Goal: Contribute content: Contribute content

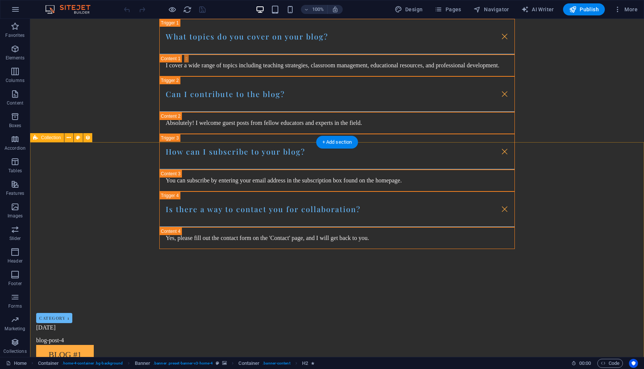
scroll to position [681, 0]
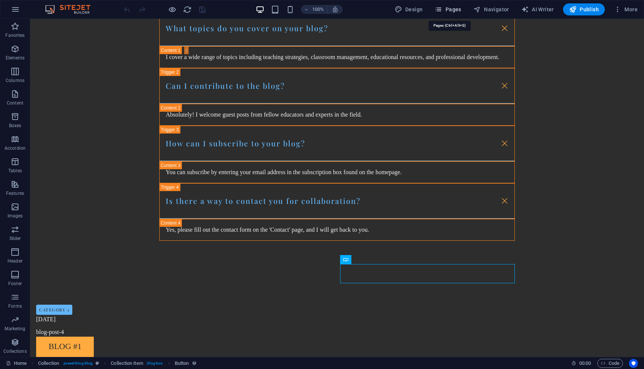
click at [453, 9] on span "Pages" at bounding box center [448, 10] width 26 height 8
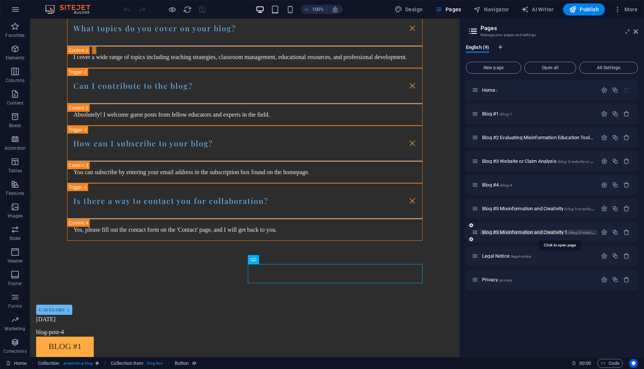
click at [520, 234] on span "Blog #5 Misinformation and Creativity 1 /blog-5-misinformation-and-creativity-1" at bounding box center [558, 233] width 153 height 6
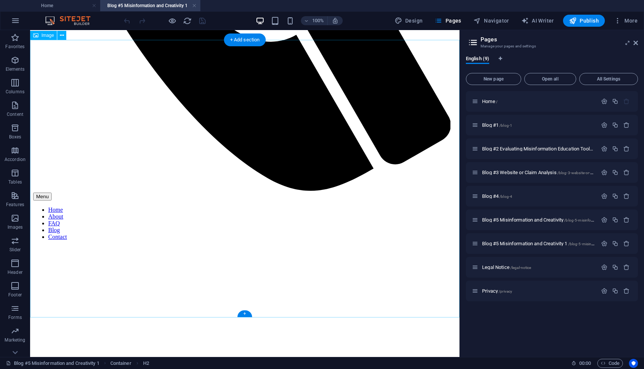
scroll to position [433, 0]
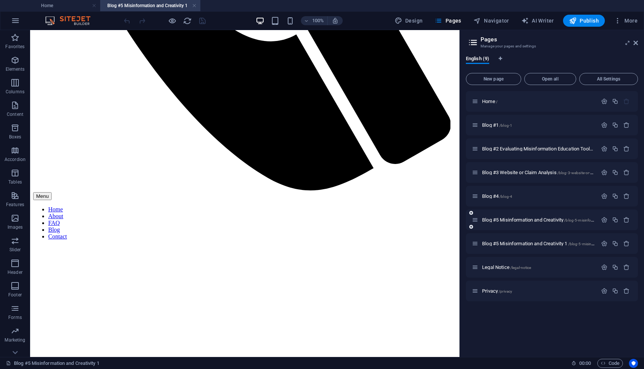
click at [476, 223] on icon at bounding box center [475, 220] width 6 height 6
click at [471, 227] on icon at bounding box center [471, 227] width 4 height 5
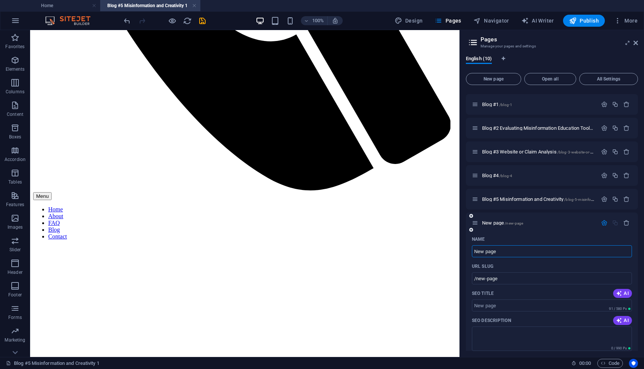
scroll to position [15, 0]
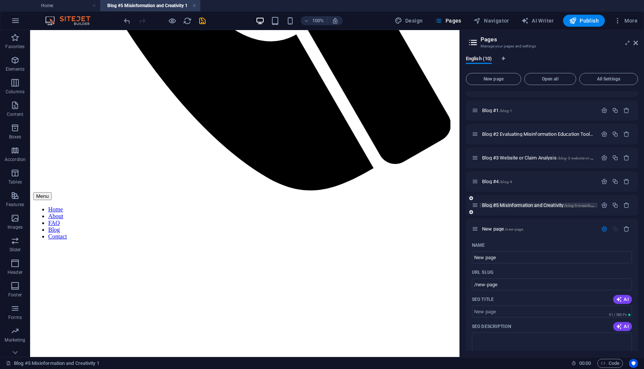
click at [513, 207] on span "Blog #5 Misinformation and Creativity /blog-5-misinformation-and-creativity" at bounding box center [555, 206] width 146 height 6
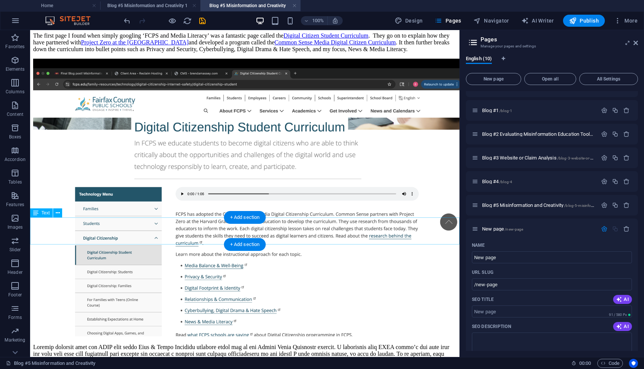
scroll to position [1134, 0]
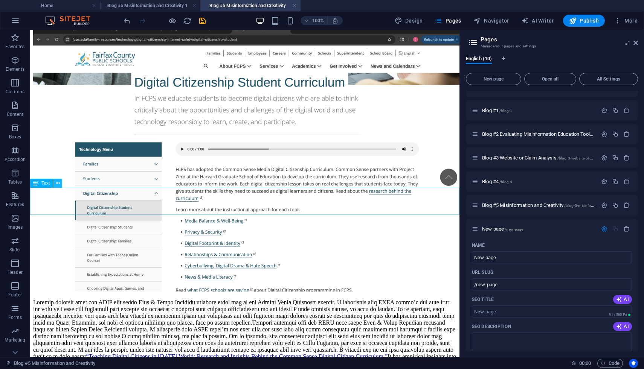
click at [57, 187] on icon at bounding box center [58, 184] width 4 height 8
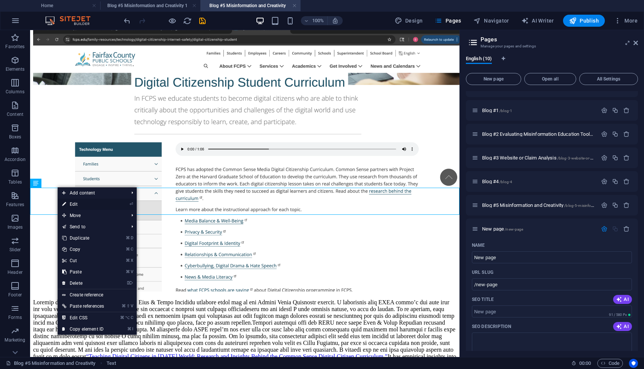
click at [67, 204] on link "⏎ Edit" at bounding box center [83, 204] width 51 height 11
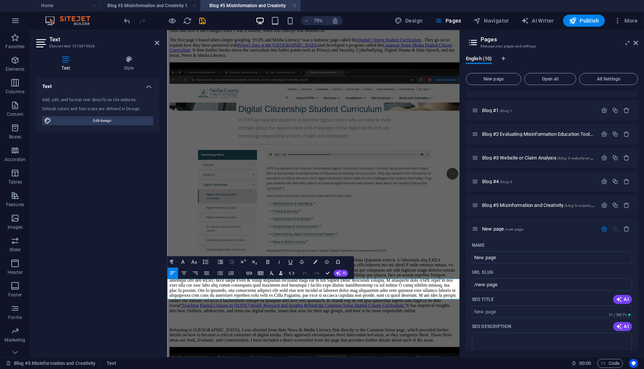
scroll to position [1000, 0]
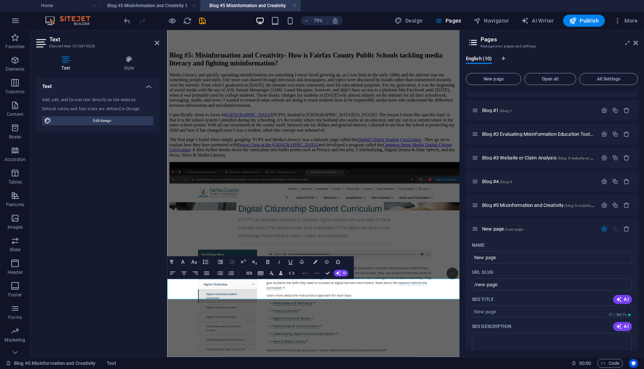
drag, startPoint x: 169, startPoint y: 368, endPoint x: 485, endPoint y: 384, distance: 316.3
copy p "Through all of my research, I was pleasantly surprised at how specific Fairfax …"
drag, startPoint x: 278, startPoint y: 348, endPoint x: 387, endPoint y: 2, distance: 363.1
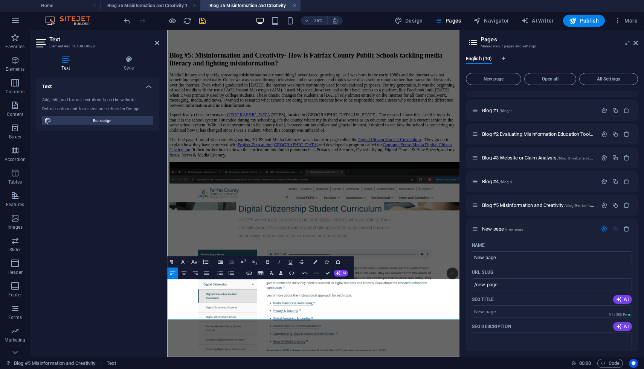
drag, startPoint x: 336, startPoint y: 392, endPoint x: 320, endPoint y: 394, distance: 16.7
drag, startPoint x: 482, startPoint y: 396, endPoint x: 505, endPoint y: 397, distance: 23.0
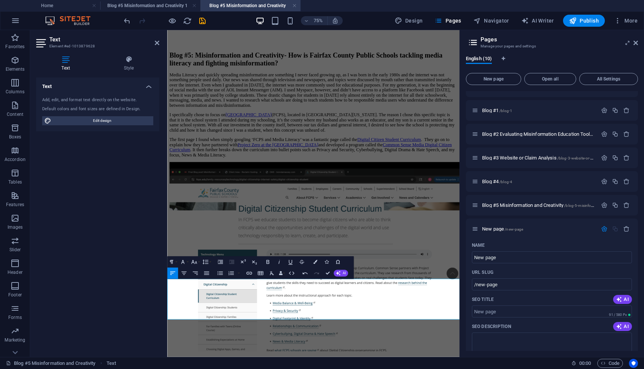
drag, startPoint x: 341, startPoint y: 404, endPoint x: 302, endPoint y: 404, distance: 38.8
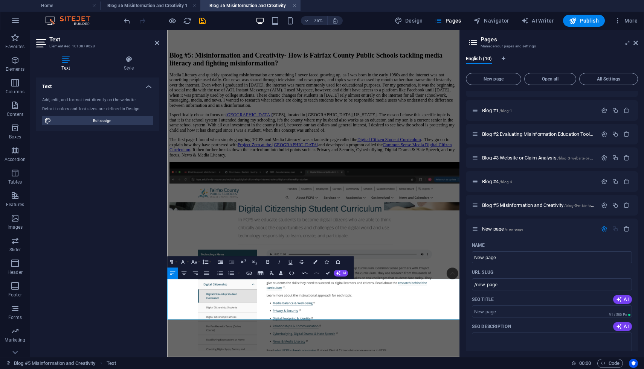
drag, startPoint x: 264, startPoint y: 412, endPoint x: 252, endPoint y: 412, distance: 12.0
drag, startPoint x: 314, startPoint y: 413, endPoint x: 278, endPoint y: 416, distance: 36.7
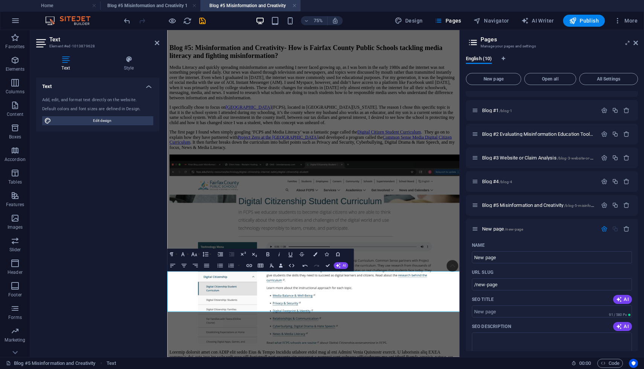
scroll to position [1012, 0]
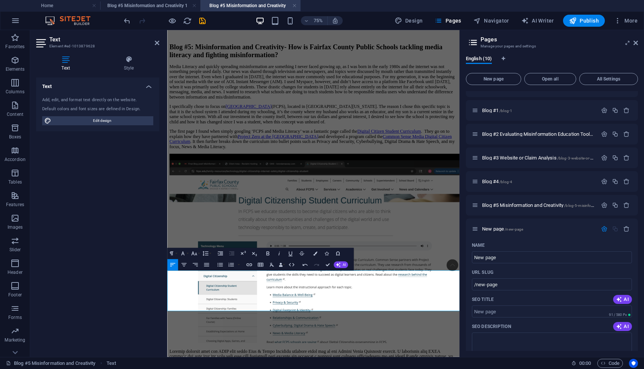
drag, startPoint x: 347, startPoint y: 402, endPoint x: 318, endPoint y: 399, distance: 29.1
drag, startPoint x: 374, startPoint y: 400, endPoint x: 349, endPoint y: 401, distance: 24.1
drag, startPoint x: 399, startPoint y: 401, endPoint x: 387, endPoint y: 402, distance: 12.1
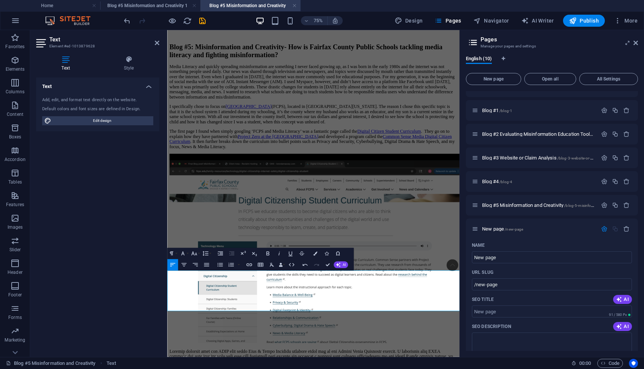
drag, startPoint x: 543, startPoint y: 401, endPoint x: 163, endPoint y: 350, distance: 382.9
drag, startPoint x: 80, startPoint y: 342, endPoint x: 416, endPoint y: 1, distance: 479.0
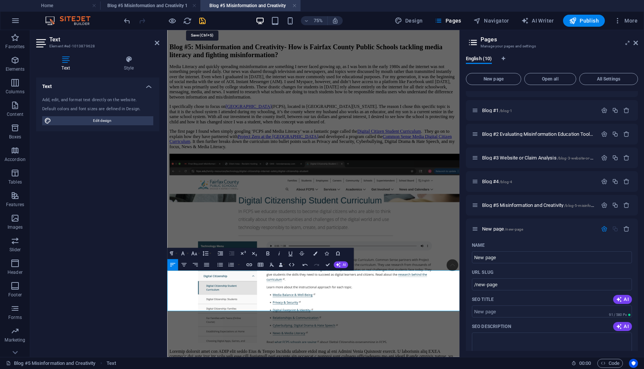
click at [203, 18] on icon "save" at bounding box center [202, 21] width 9 height 9
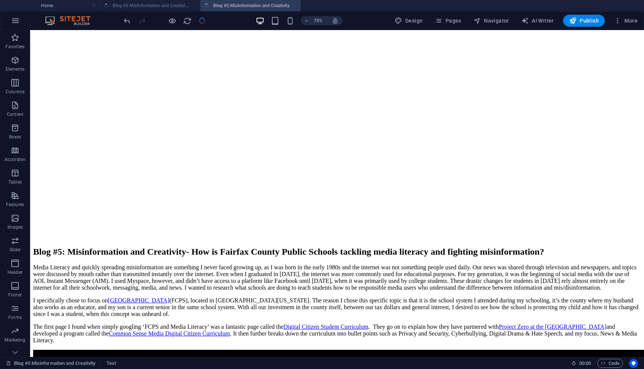
scroll to position [1001, 0]
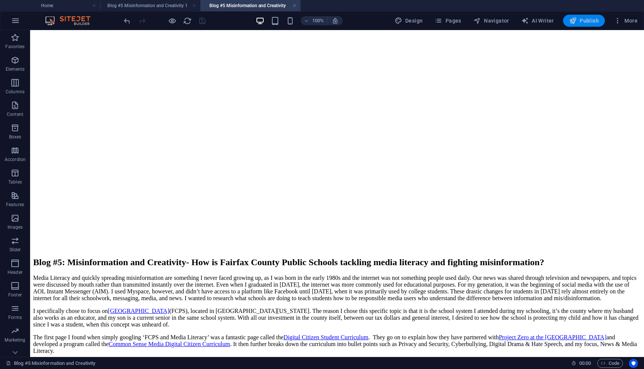
click at [579, 19] on span "Publish" at bounding box center [584, 21] width 30 height 8
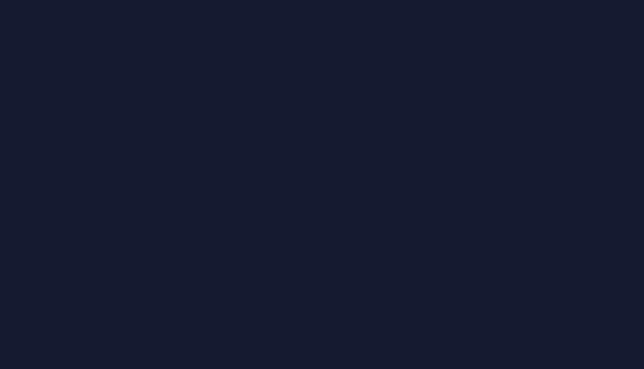
click at [570, 126] on div at bounding box center [322, 184] width 644 height 369
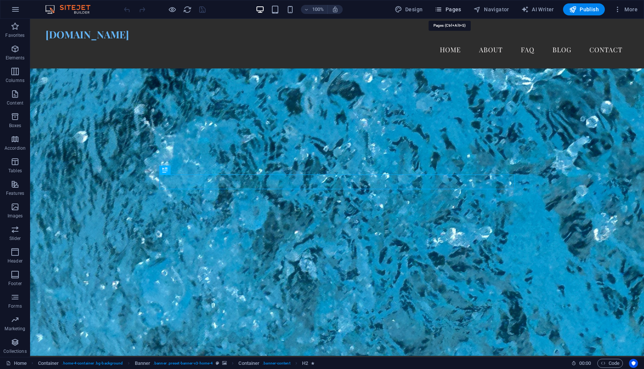
click at [456, 10] on span "Pages" at bounding box center [448, 10] width 26 height 8
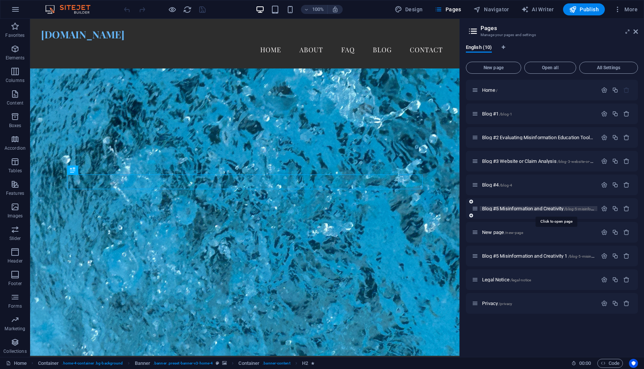
click at [520, 209] on span "Blog #5 Misinformation and Creativity /blog-5-misinformation-and-creativity" at bounding box center [555, 209] width 146 height 6
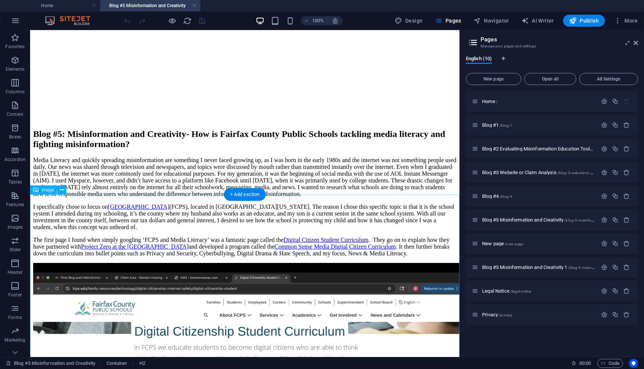
scroll to position [1161, 0]
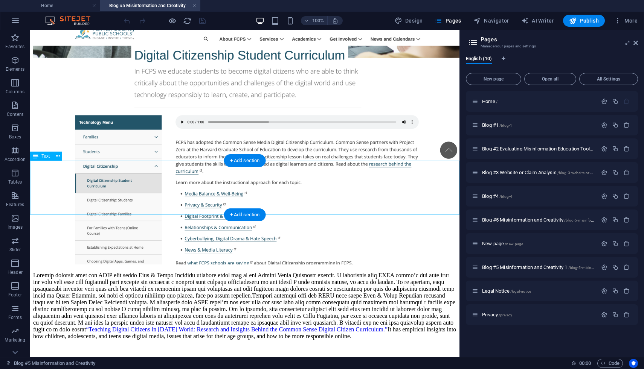
click at [58, 156] on icon at bounding box center [58, 156] width 4 height 8
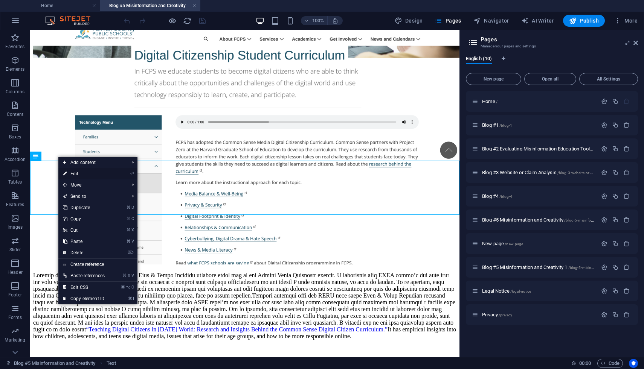
click at [69, 174] on link "⏎ Edit" at bounding box center [83, 173] width 51 height 11
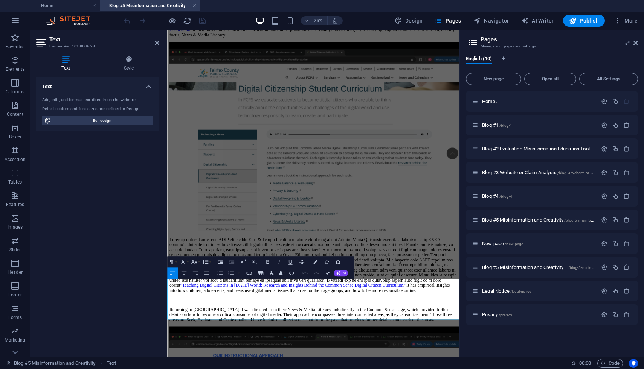
scroll to position [1000, 0]
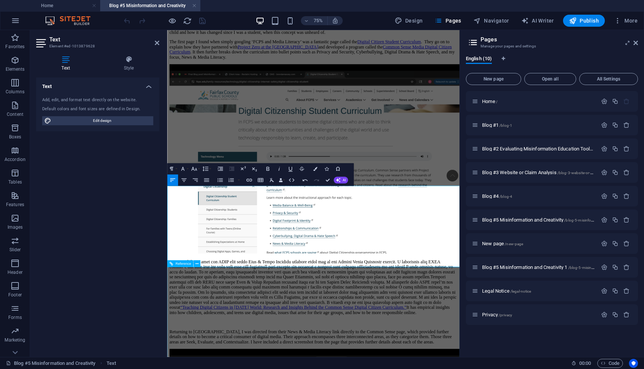
scroll to position [1147, 0]
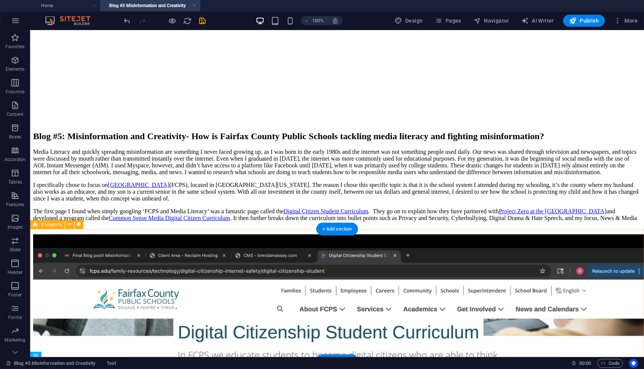
scroll to position [1349, 0]
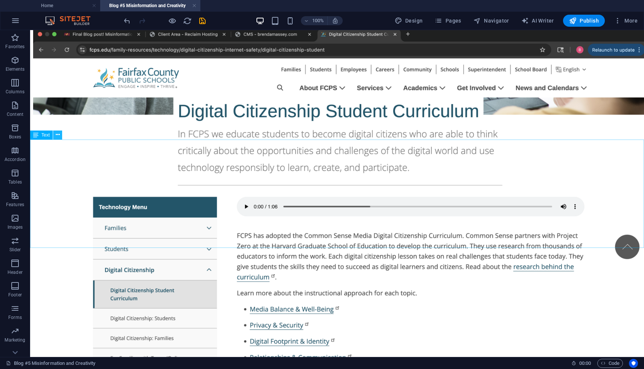
click at [60, 132] on button at bounding box center [57, 135] width 9 height 9
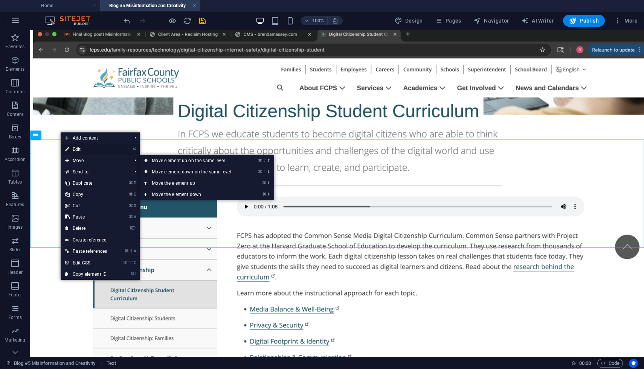
click at [75, 152] on link "⏎ Edit" at bounding box center [86, 149] width 51 height 11
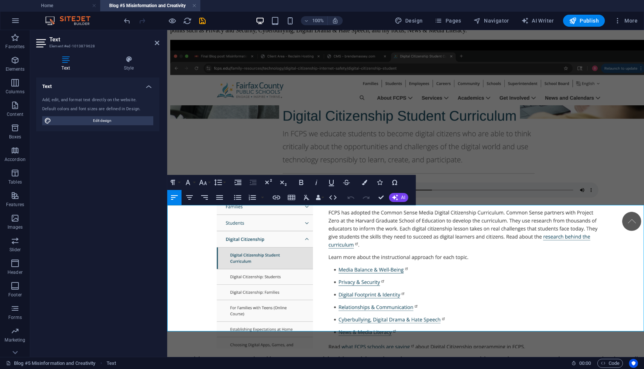
scroll to position [1205, 0]
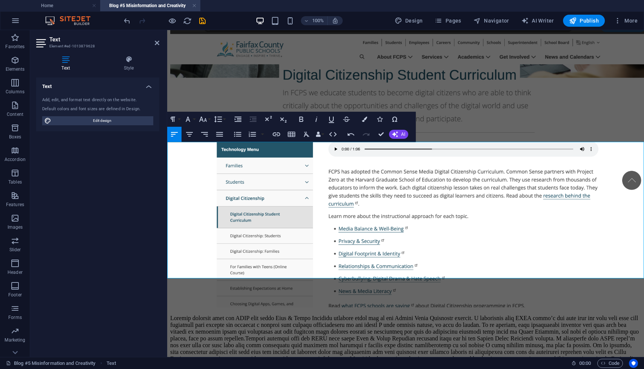
drag, startPoint x: 3, startPoint y: 233, endPoint x: 174, endPoint y: 11, distance: 280.7
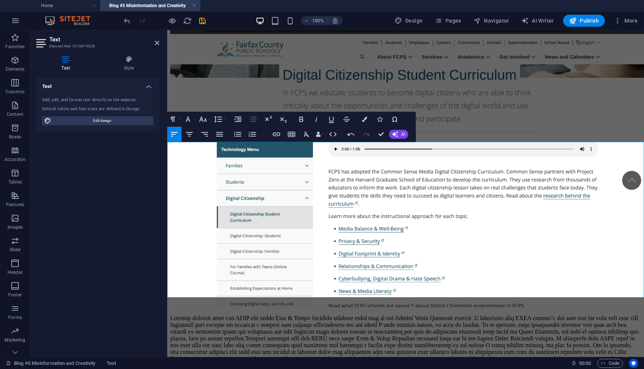
drag, startPoint x: 2, startPoint y: 242, endPoint x: 486, endPoint y: 1, distance: 540.4
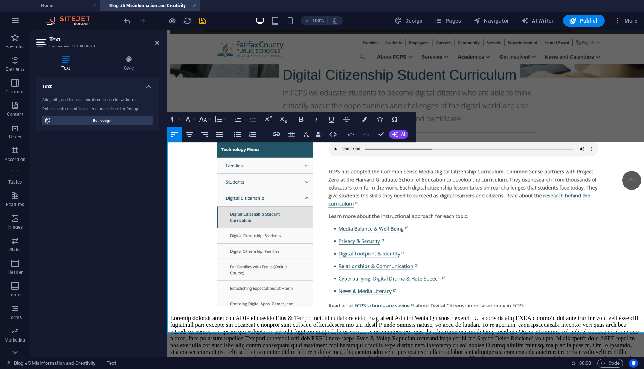
drag, startPoint x: 2, startPoint y: 254, endPoint x: 385, endPoint y: 1, distance: 458.7
click at [203, 20] on icon "save" at bounding box center [202, 21] width 9 height 9
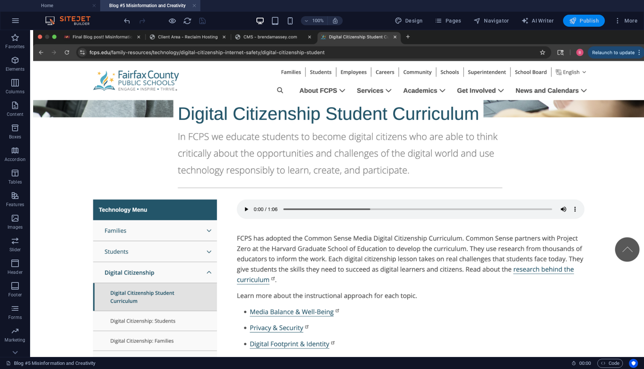
click at [589, 22] on span "Publish" at bounding box center [584, 21] width 30 height 8
